Goal: Information Seeking & Learning: Learn about a topic

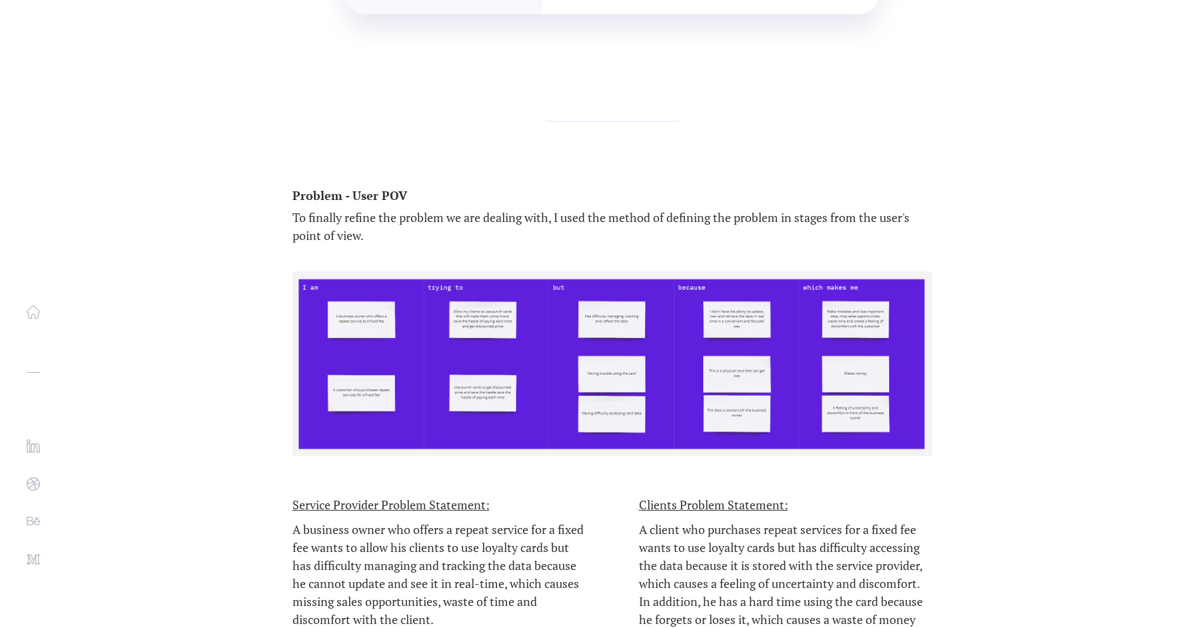
scroll to position [4852, 0]
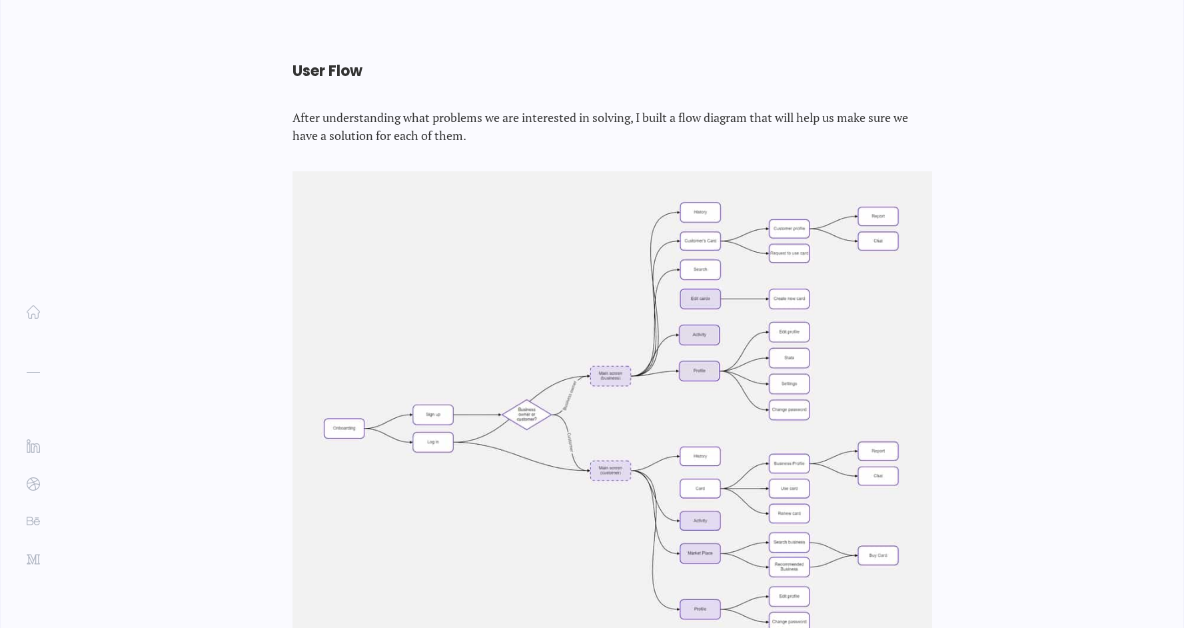
scroll to position [5530, 0]
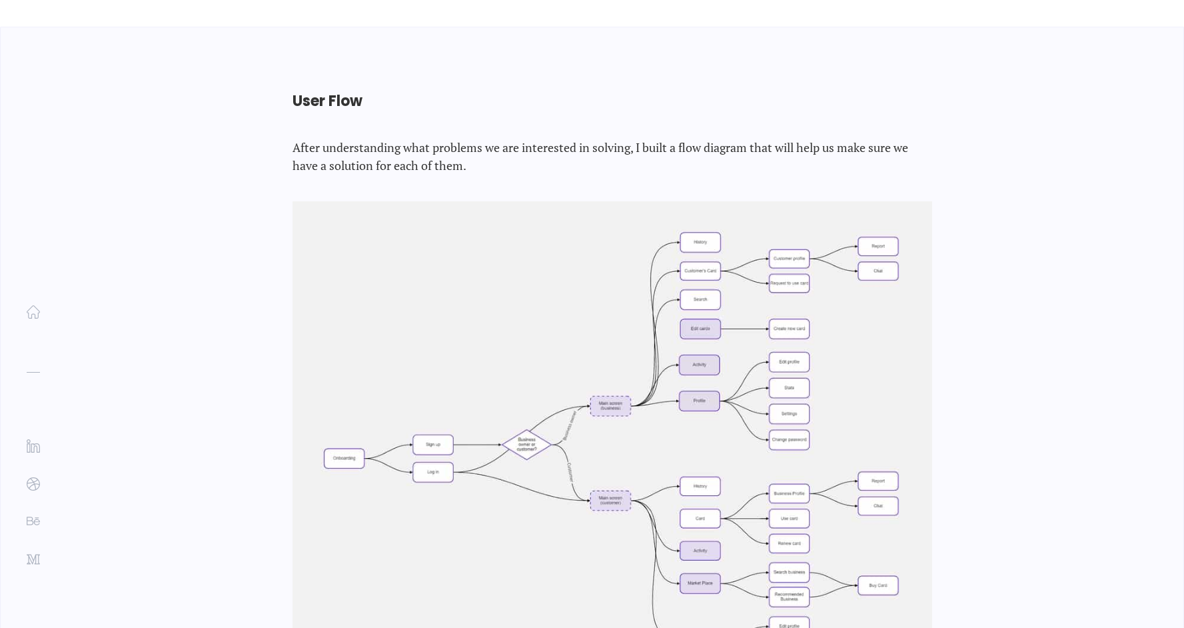
click at [714, 312] on img at bounding box center [613, 447] width 640 height 493
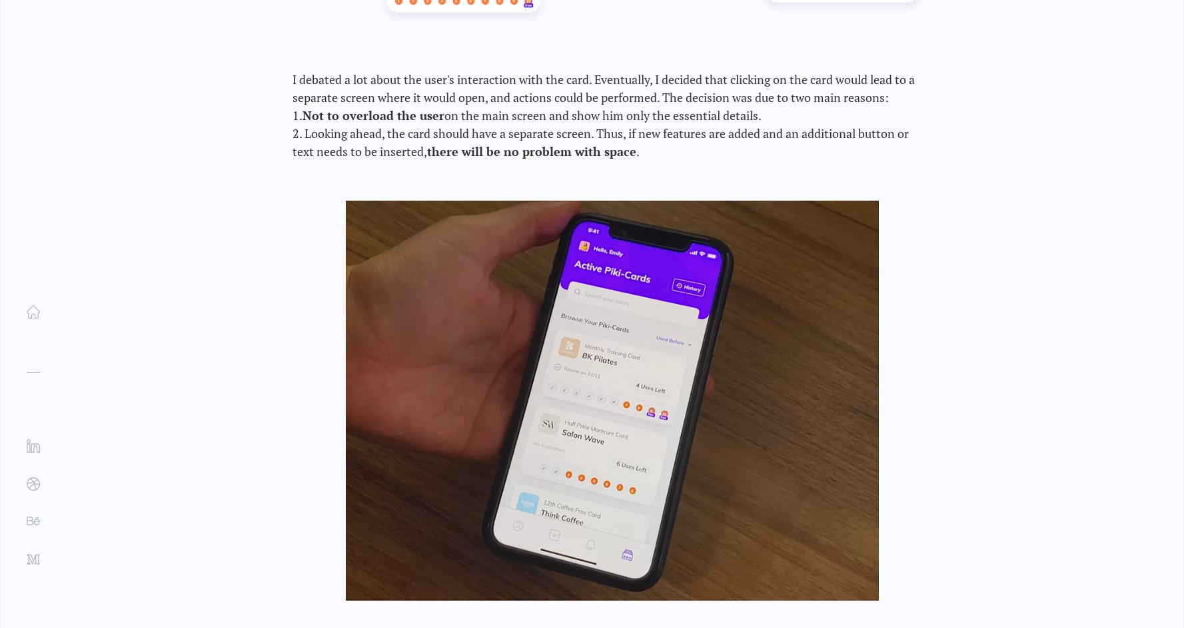
scroll to position [8286, 0]
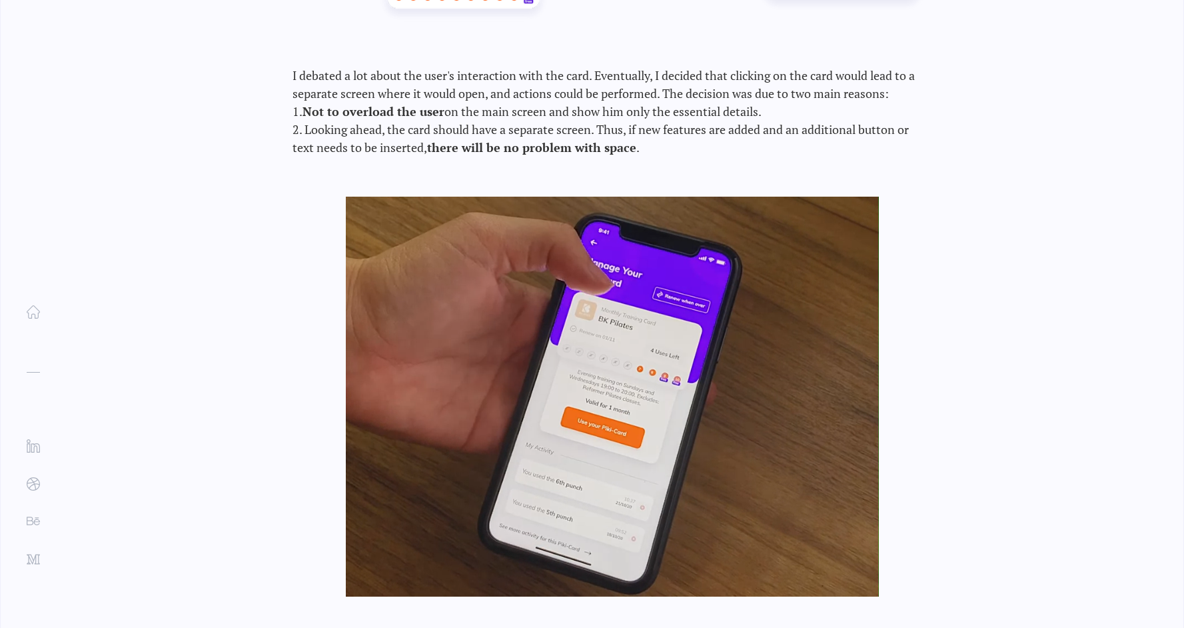
click at [567, 259] on div at bounding box center [612, 397] width 533 height 400
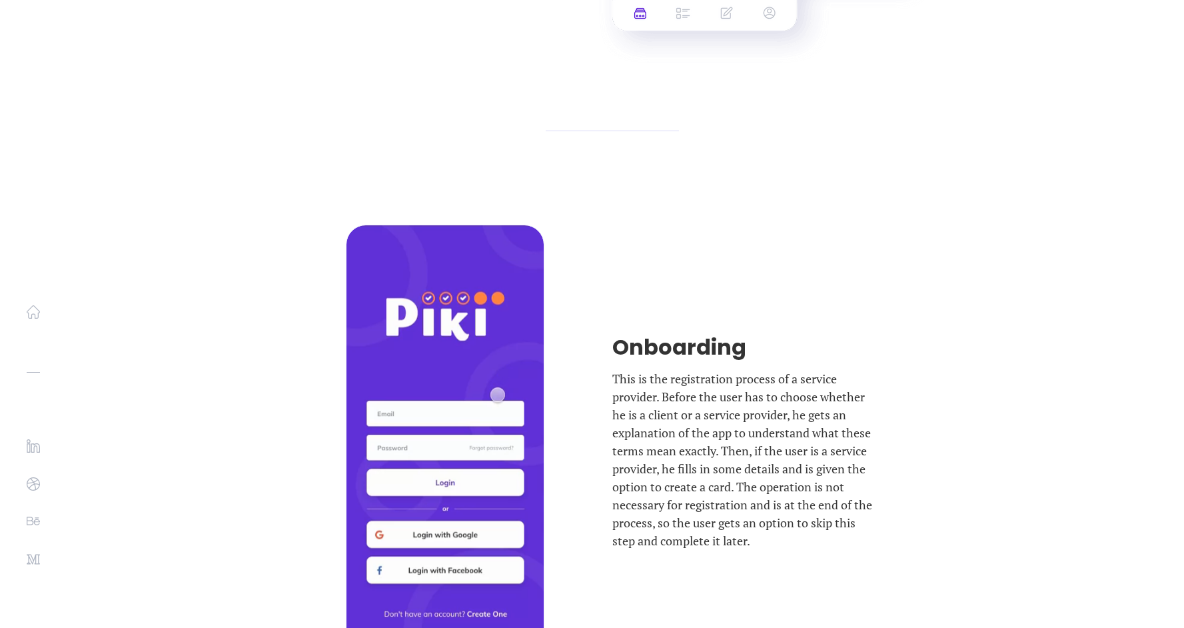
scroll to position [14057, 0]
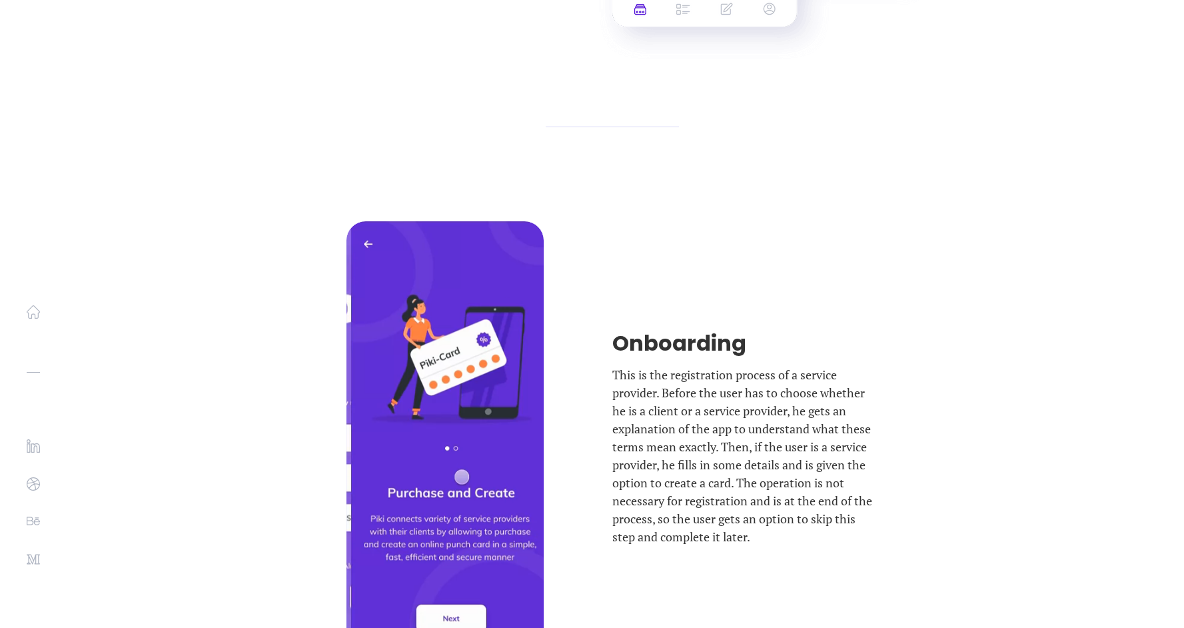
click at [750, 221] on div "Onboarding This is the registration process of a service provider. Before the u…" at bounding box center [612, 437] width 533 height 432
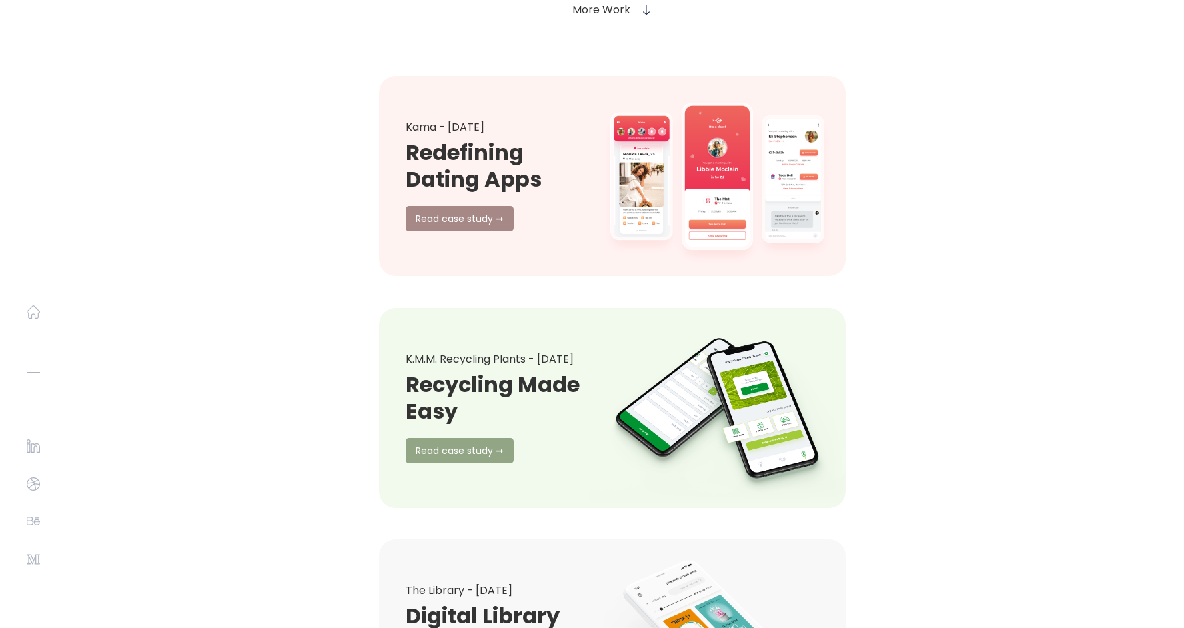
scroll to position [18205, 0]
click at [889, 227] on div "More Work Kama - [DATE] Redefining Dating Apps Read case study ➞ K.M.M. Recycli…" at bounding box center [592, 494] width 733 height 1075
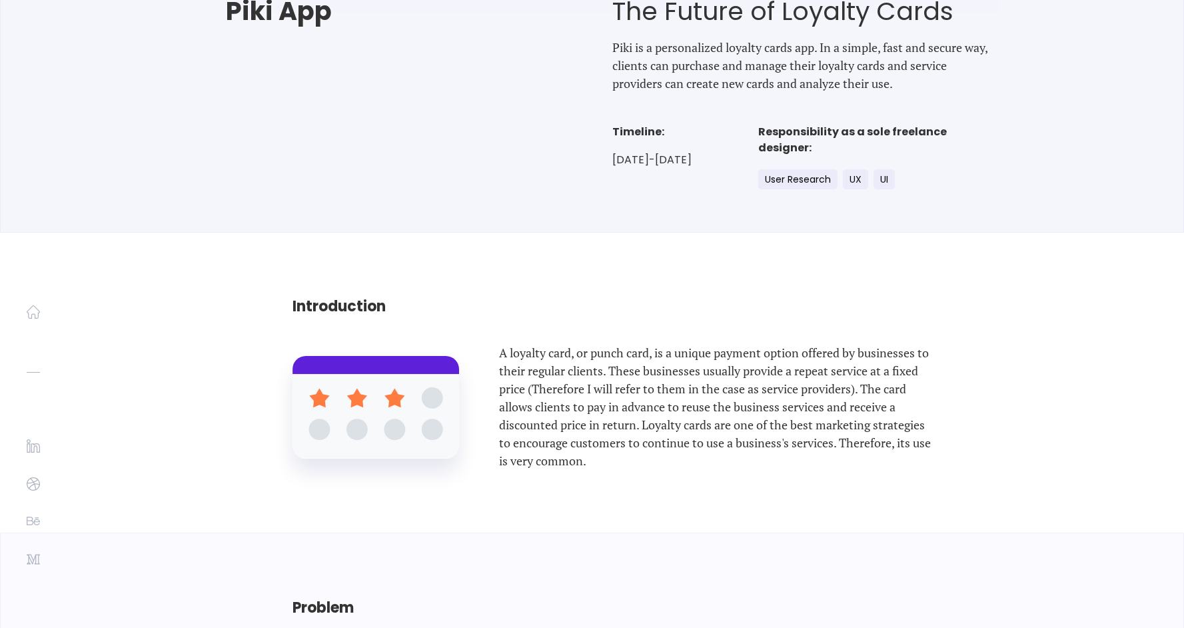
scroll to position [389, 0]
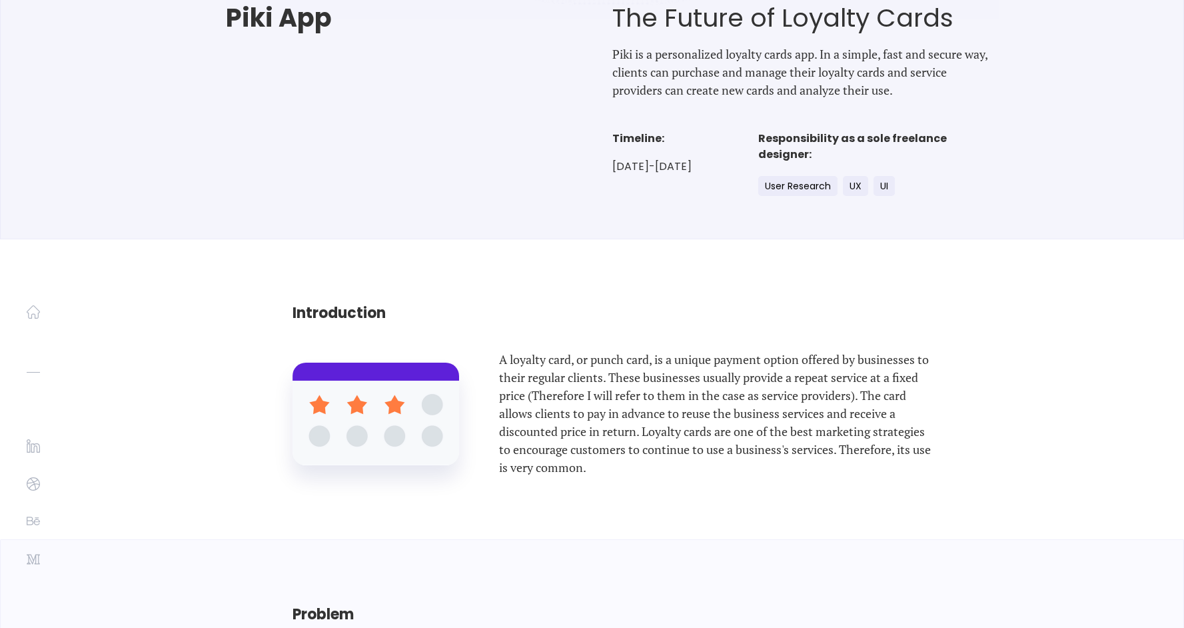
click at [815, 140] on h4 "Responsibility as a sole freelance designer:" at bounding box center [878, 147] width 241 height 32
click at [630, 131] on h4 "Timeline:" at bounding box center [652, 139] width 79 height 16
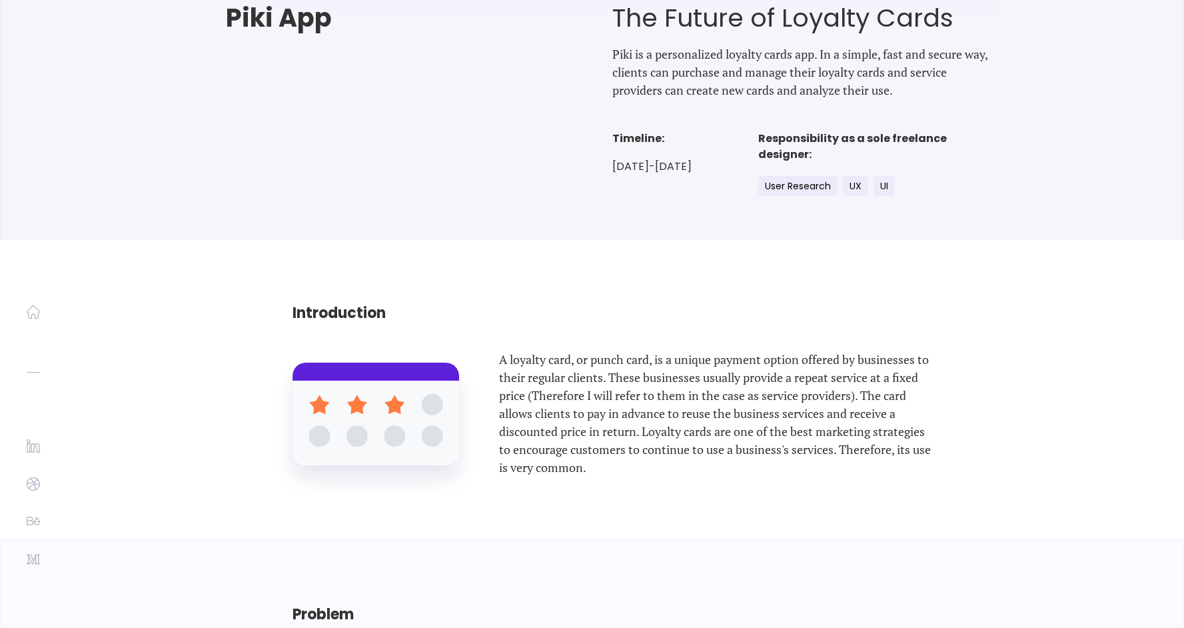
click at [787, 275] on div "Introduction A loyalty card, or punch card, is a unique payment option offered …" at bounding box center [592, 389] width 733 height 300
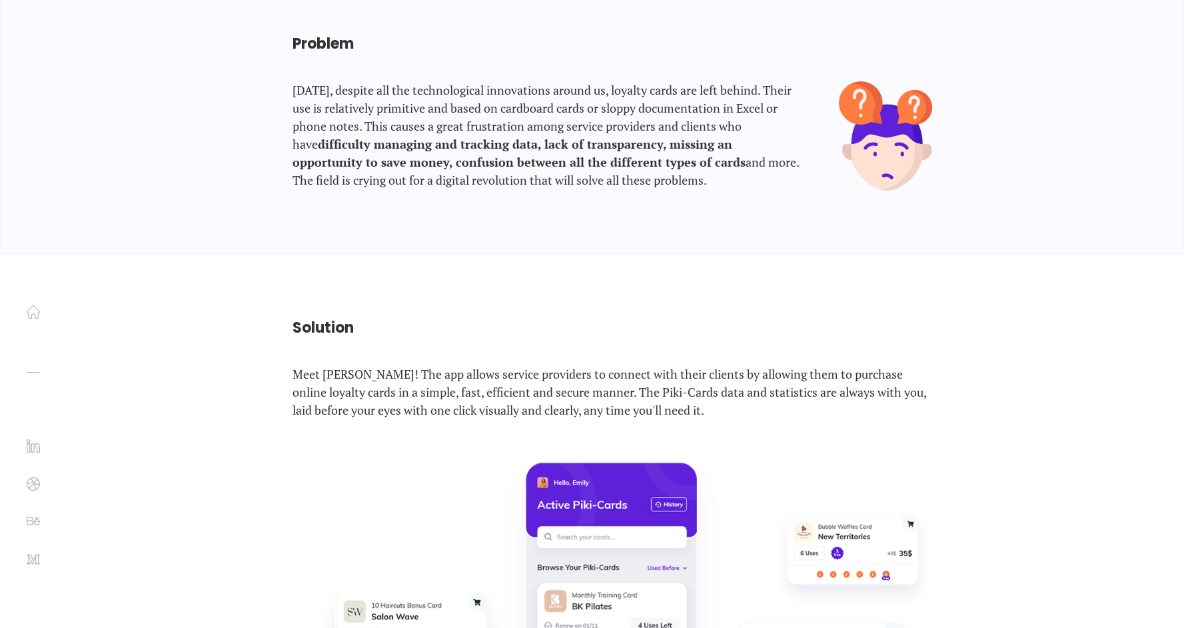
scroll to position [963, 0]
